Goal: Transaction & Acquisition: Purchase product/service

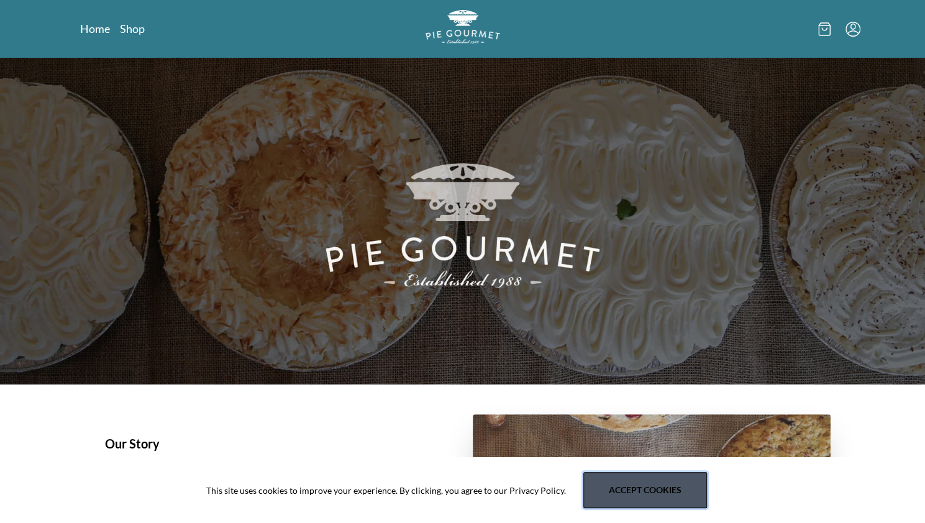
click at [649, 496] on button "Accept cookies" at bounding box center [646, 490] width 124 height 36
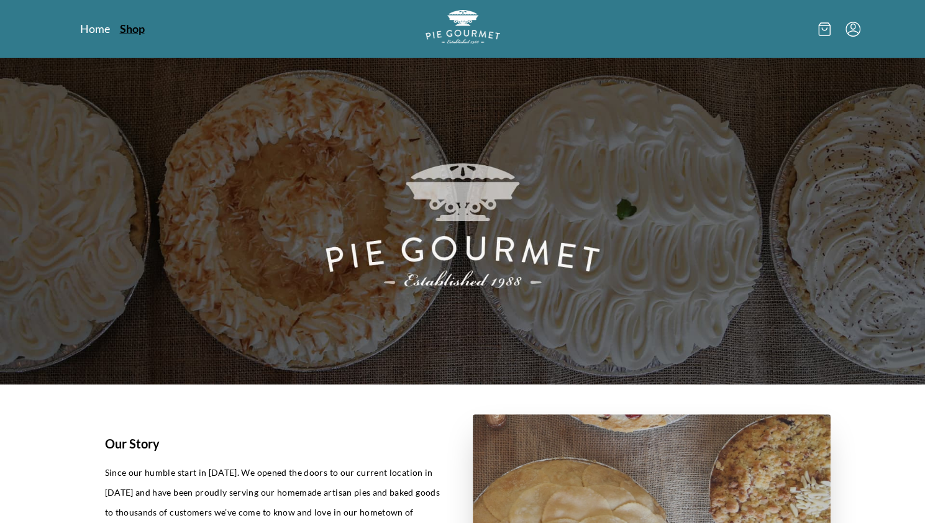
click at [135, 30] on link "Shop" at bounding box center [132, 28] width 25 height 15
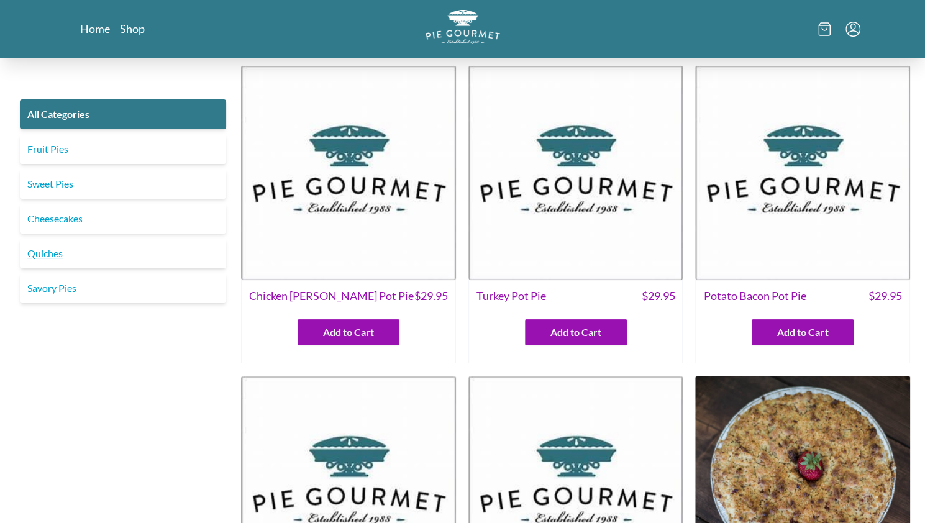
click at [66, 253] on link "Quiches" at bounding box center [123, 254] width 206 height 30
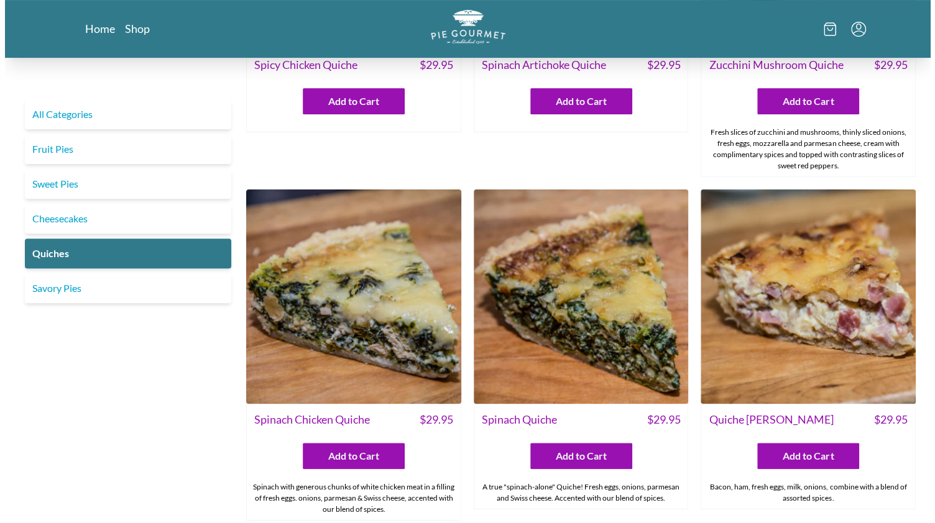
scroll to position [240, 0]
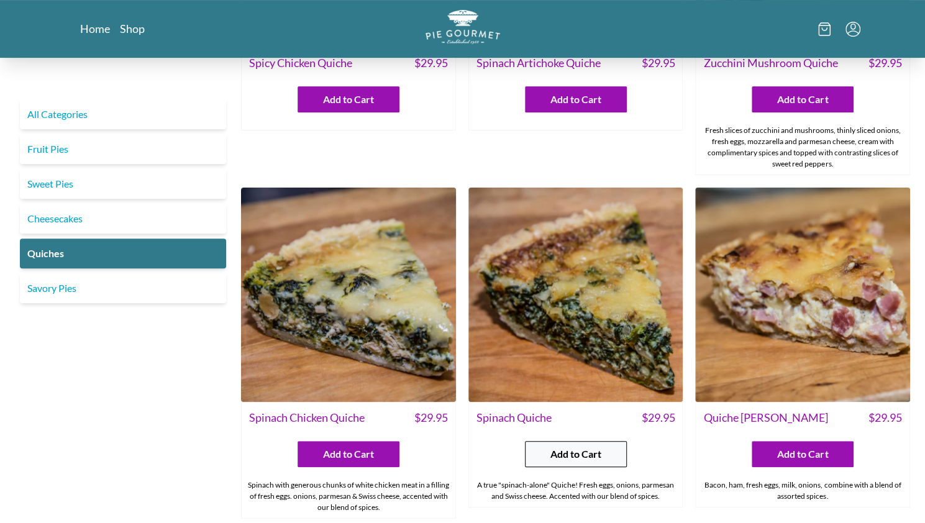
click at [554, 459] on span "Add to Cart" at bounding box center [576, 454] width 51 height 15
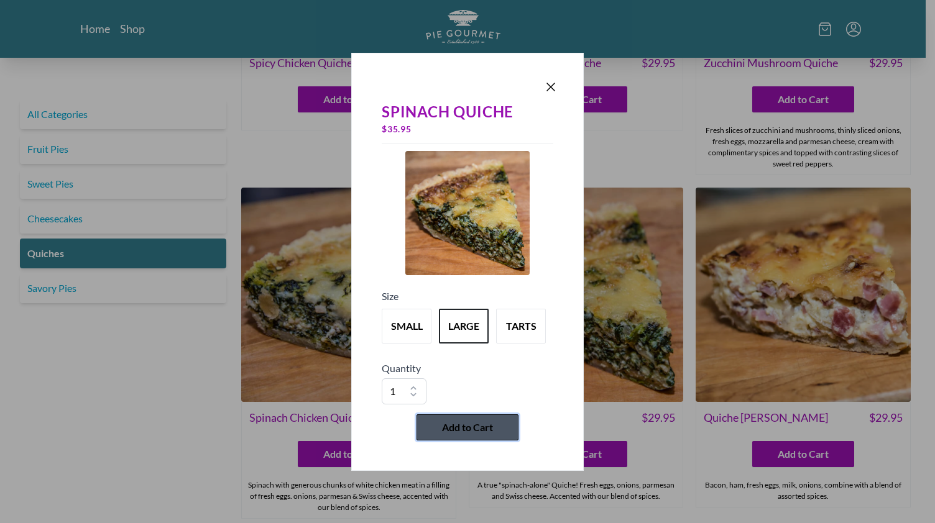
click at [454, 427] on span "Add to Cart" at bounding box center [467, 427] width 51 height 15
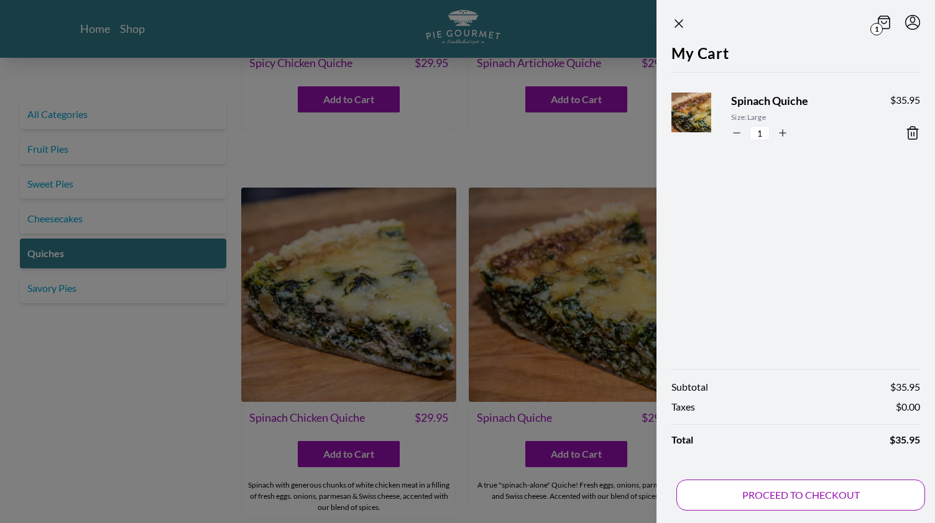
click at [759, 497] on button "PROCEED TO CHECKOUT" at bounding box center [800, 495] width 249 height 31
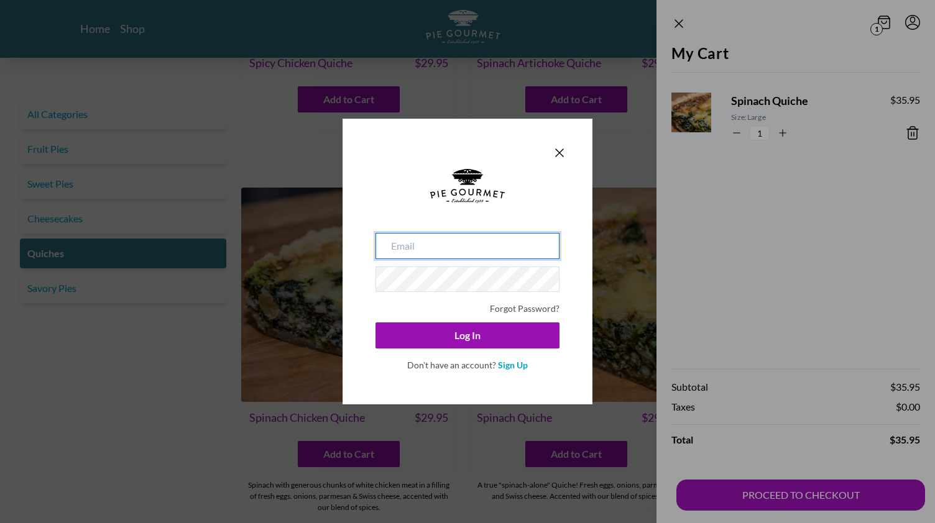
click at [443, 243] on input "email" at bounding box center [467, 246] width 184 height 26
type input "[EMAIL_ADDRESS][DOMAIN_NAME]"
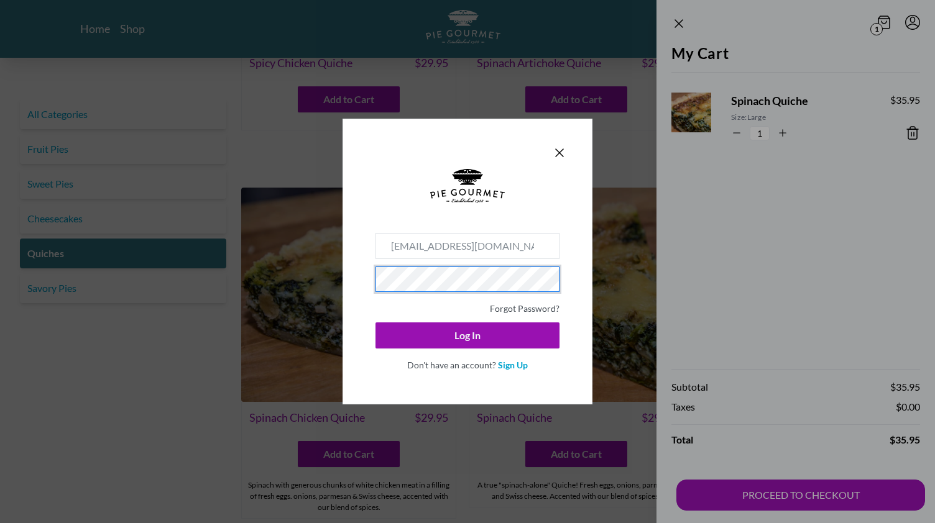
click at [375, 323] on button "Log In" at bounding box center [467, 336] width 184 height 26
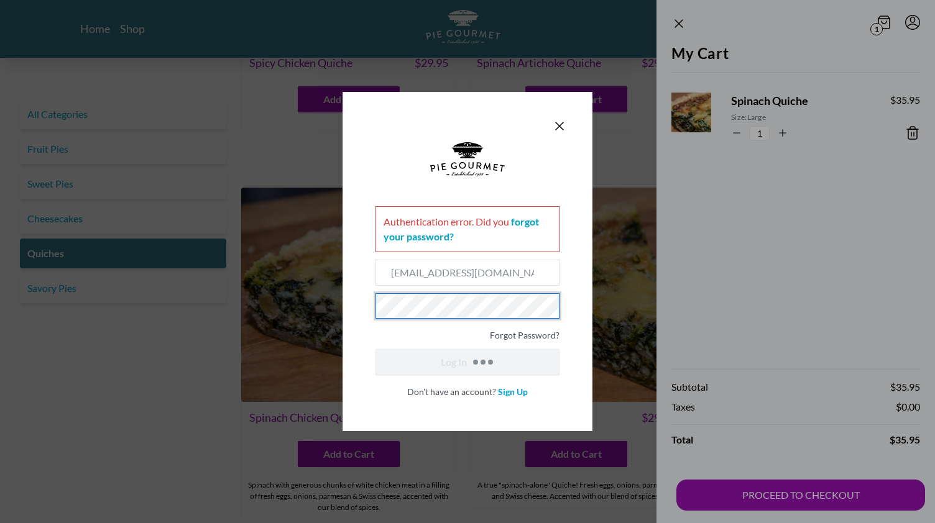
click at [375, 349] on button "Log In" at bounding box center [467, 362] width 184 height 26
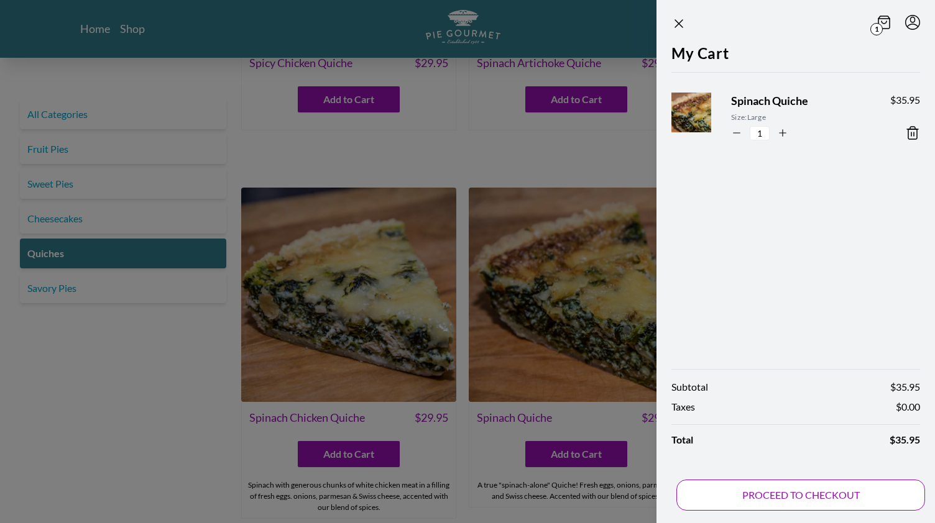
click at [765, 499] on button "PROCEED TO CHECKOUT" at bounding box center [800, 495] width 249 height 31
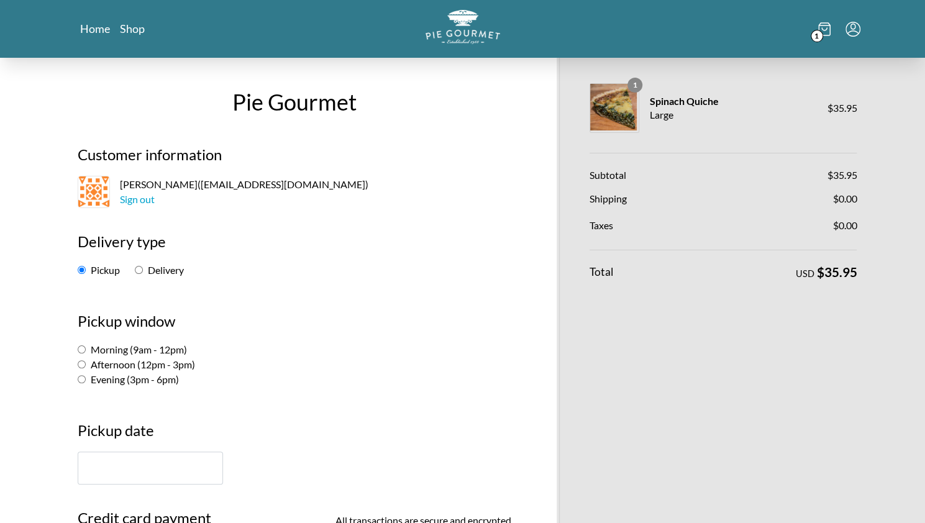
click at [83, 351] on input "Morning (9am - 12pm)" at bounding box center [82, 350] width 8 height 8
radio input "true"
click at [112, 465] on input "text" at bounding box center [150, 468] width 145 height 33
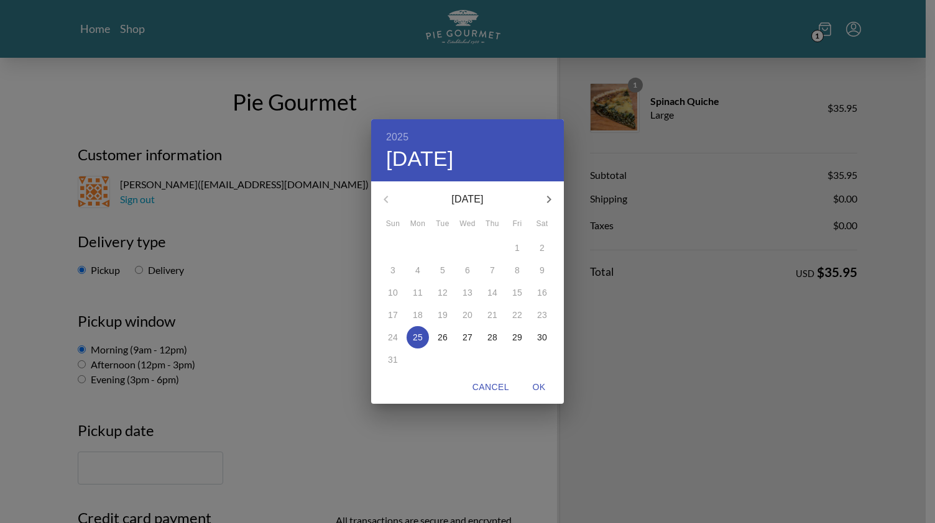
click at [490, 336] on p "28" at bounding box center [492, 337] width 10 height 12
click at [538, 385] on span "OK" at bounding box center [539, 388] width 30 height 16
type input "[DATE]"
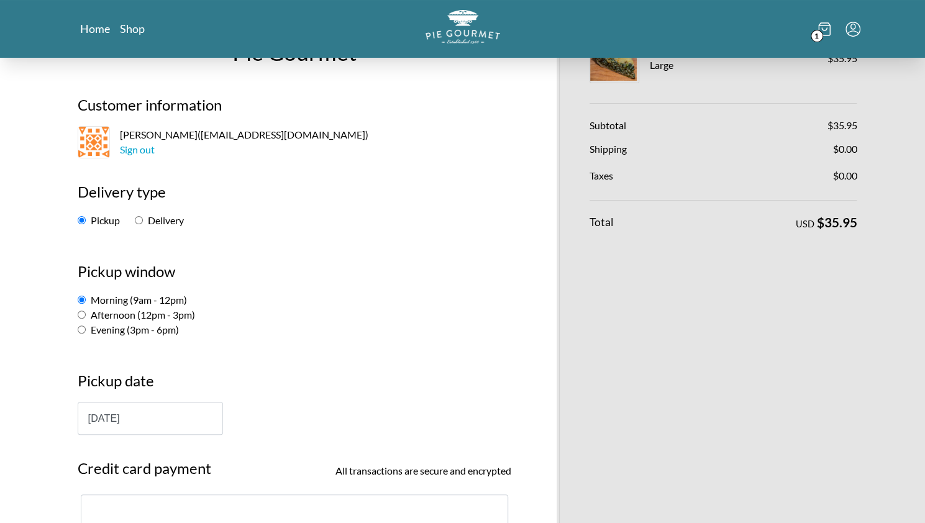
scroll to position [99, 0]
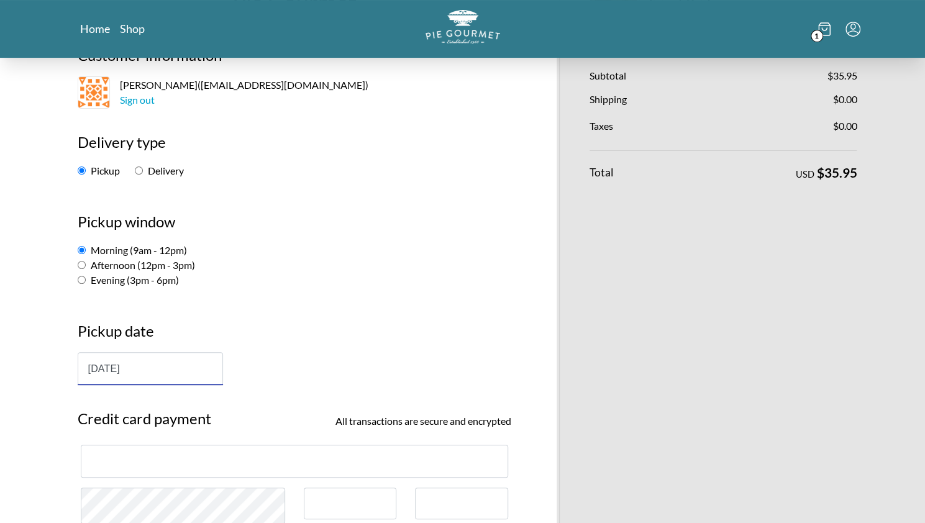
click at [170, 373] on input "[DATE]" at bounding box center [150, 368] width 145 height 33
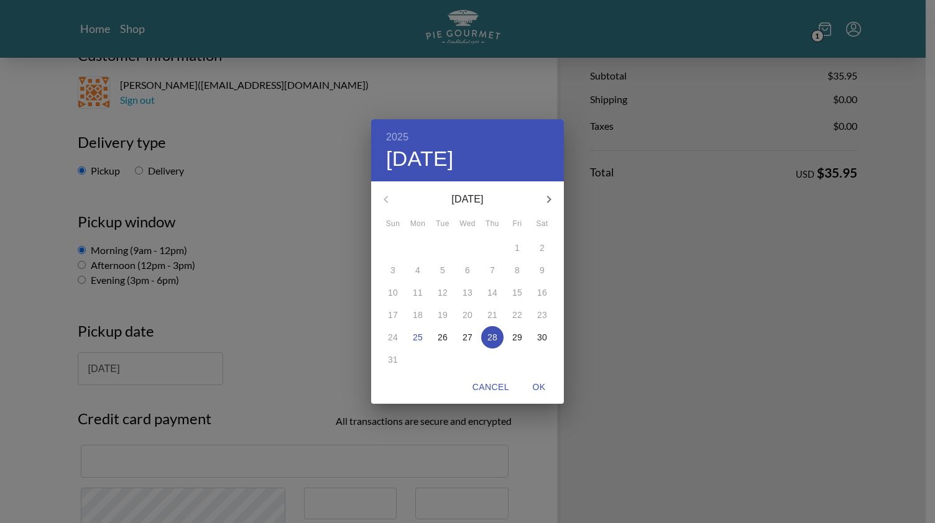
click at [252, 294] on div "2025 Thu, Aug [DATE] Mon Tue Wed Thu Fri Sat 27 28 29 30 31 1 2 3 4 5 6 7 8 9 1…" at bounding box center [467, 261] width 935 height 523
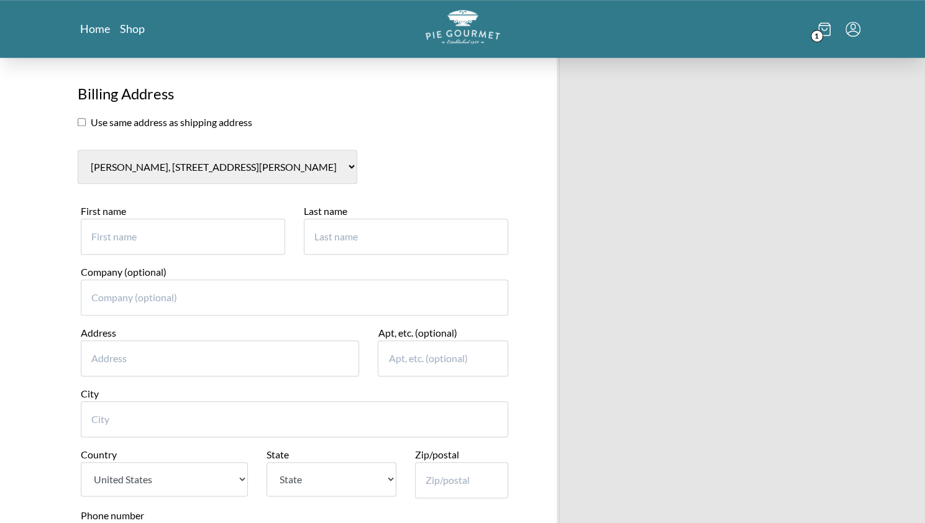
scroll to position [587, 0]
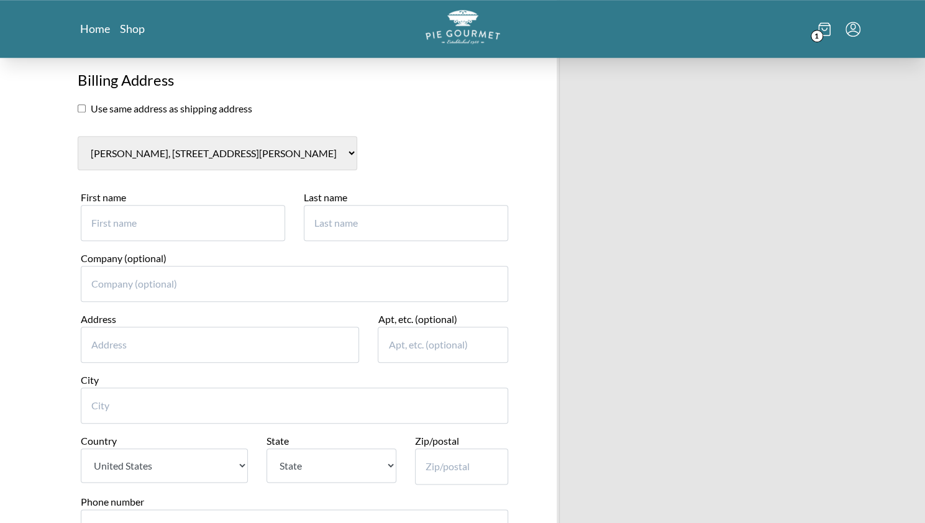
click at [129, 227] on input "First name" at bounding box center [183, 223] width 204 height 36
type input "[PERSON_NAME]"
type input "2"
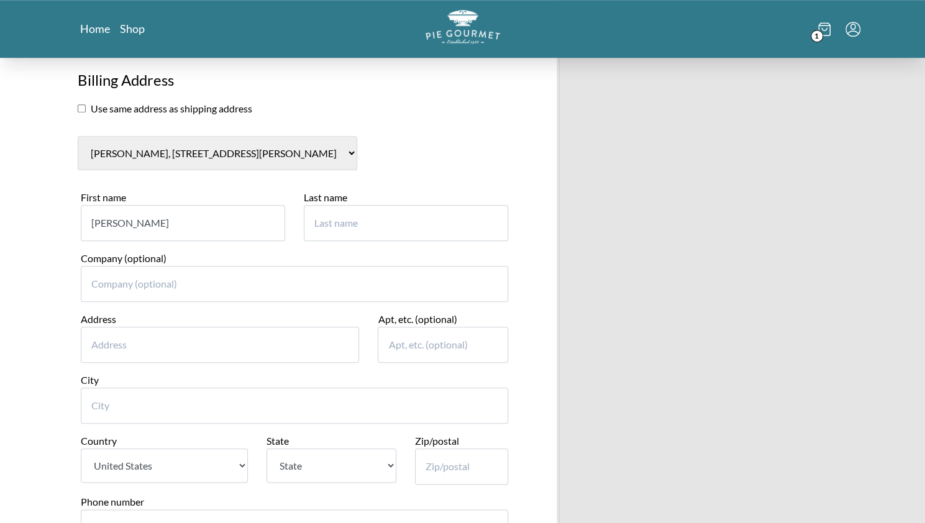
type input "Kreyskop"
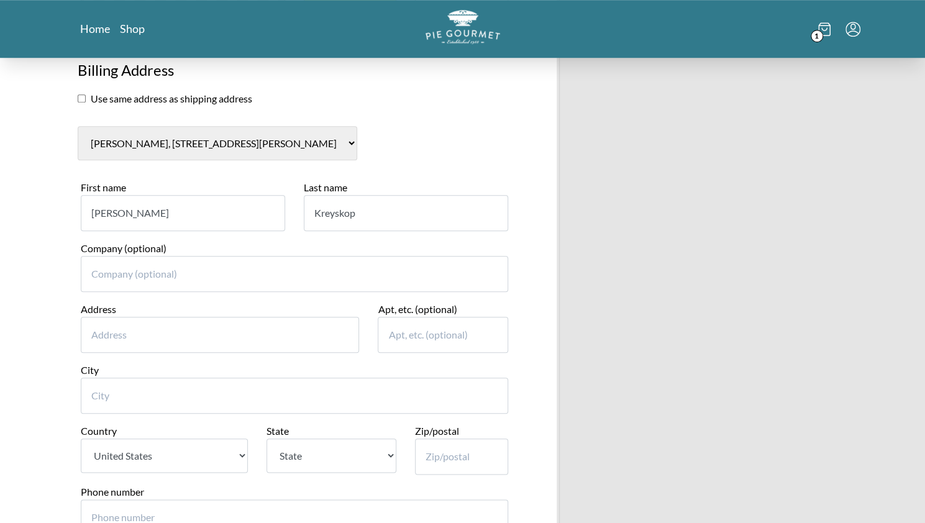
click at [136, 330] on input "Address" at bounding box center [220, 335] width 279 height 36
type input "[STREET_ADDRESS][PERSON_NAME]"
type input "[GEOGRAPHIC_DATA]"
select select "VA"
type input "22180"
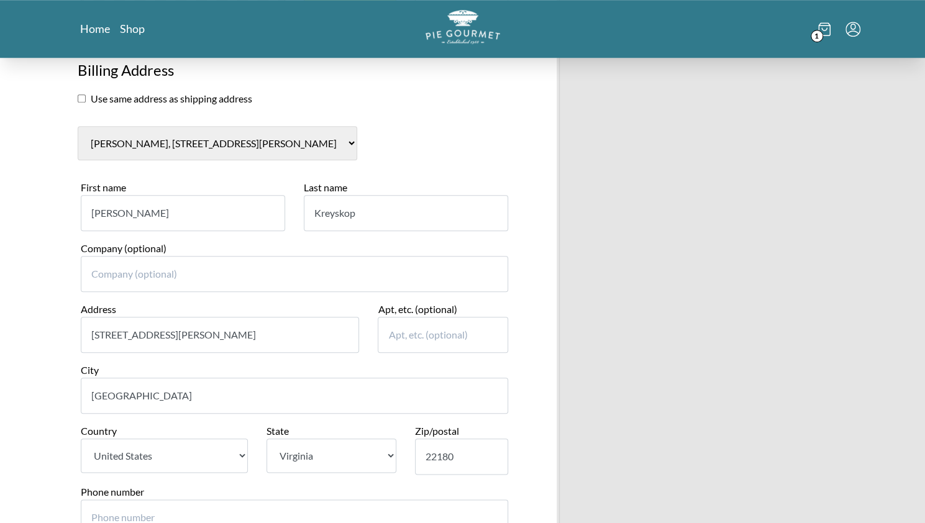
type input "5716433208"
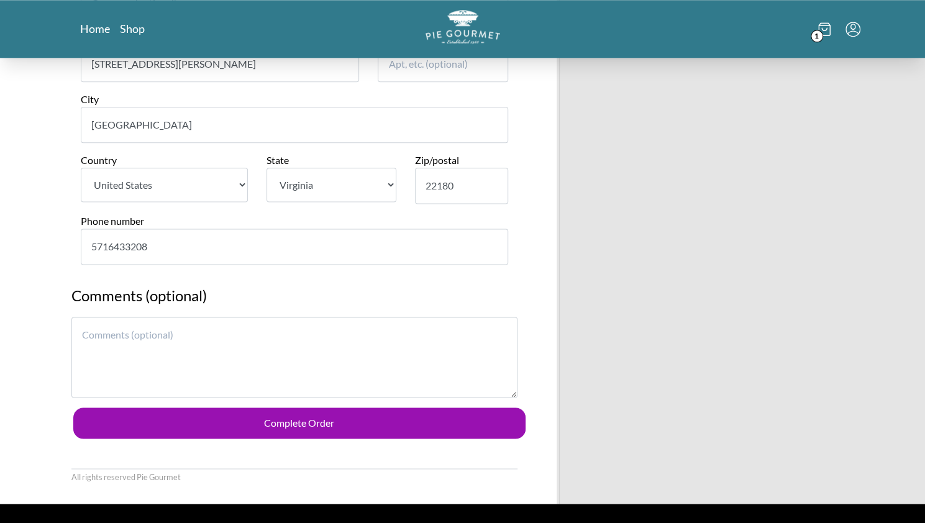
scroll to position [870, 0]
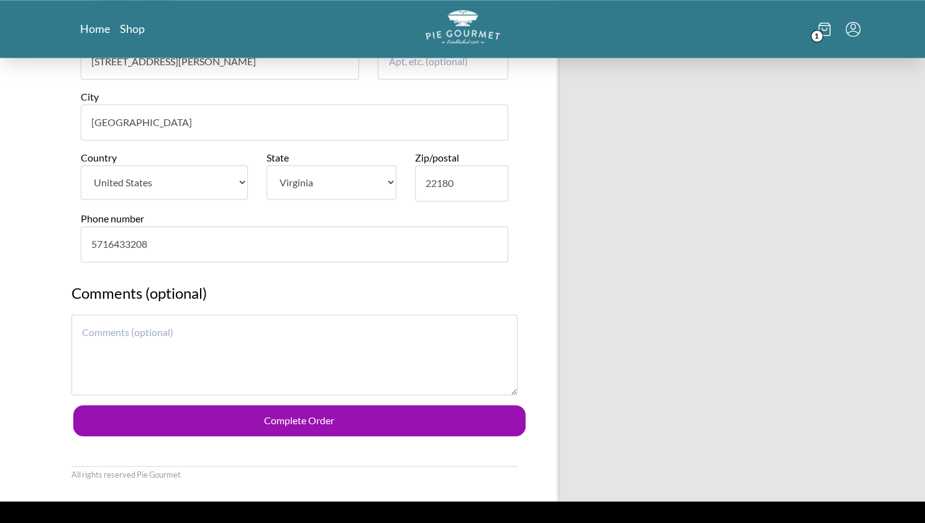
click at [298, 334] on textarea at bounding box center [294, 354] width 446 height 81
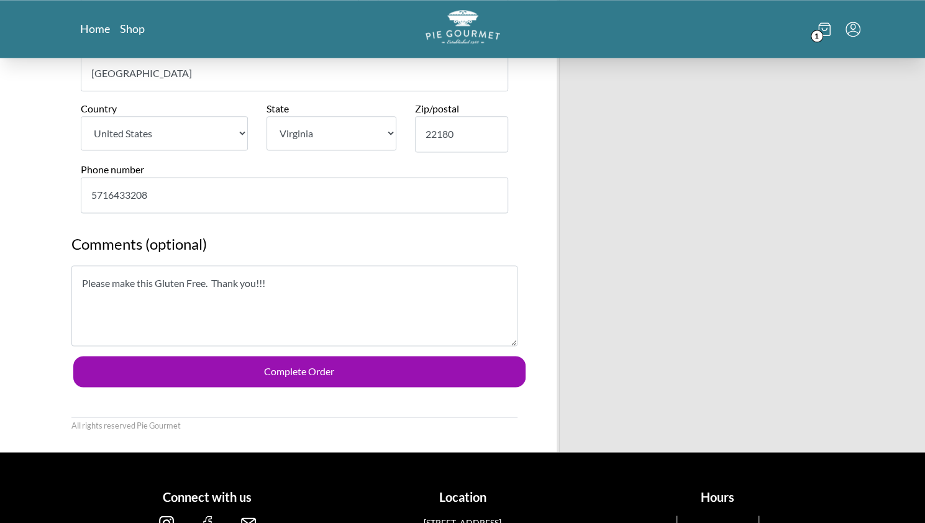
scroll to position [932, 0]
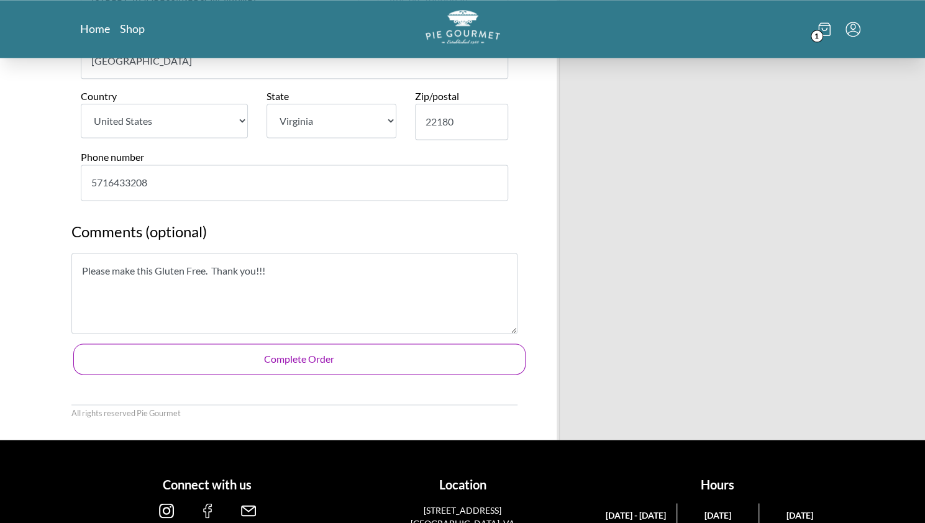
type textarea "Please make this Gluten Free. Thank you!!!"
click at [316, 357] on button "Complete Order" at bounding box center [299, 359] width 452 height 31
